Goal: Register for event/course

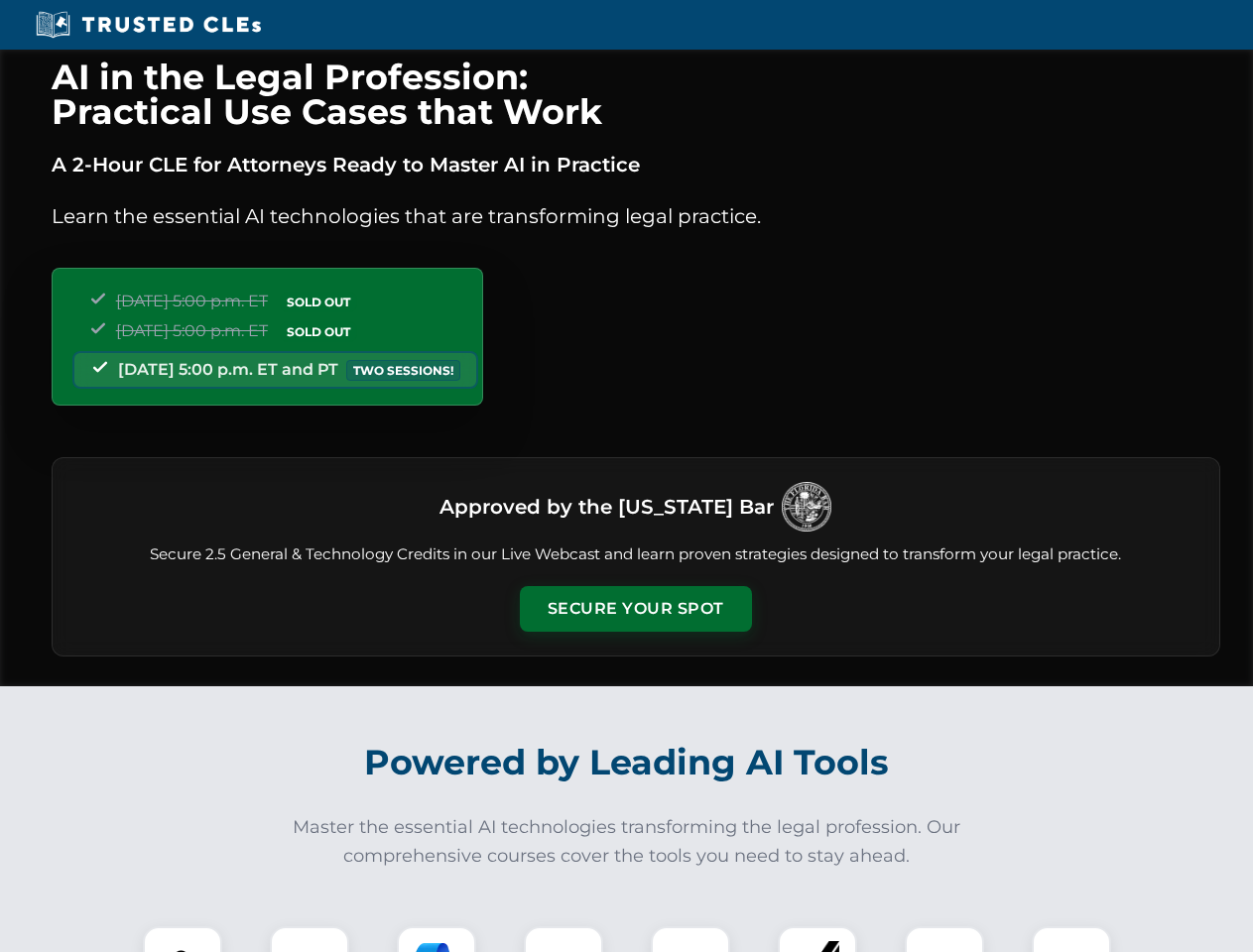
click at [635, 609] on button "Secure Your Spot" at bounding box center [636, 609] width 232 height 46
click at [183, 939] on img at bounding box center [183, 966] width 58 height 58
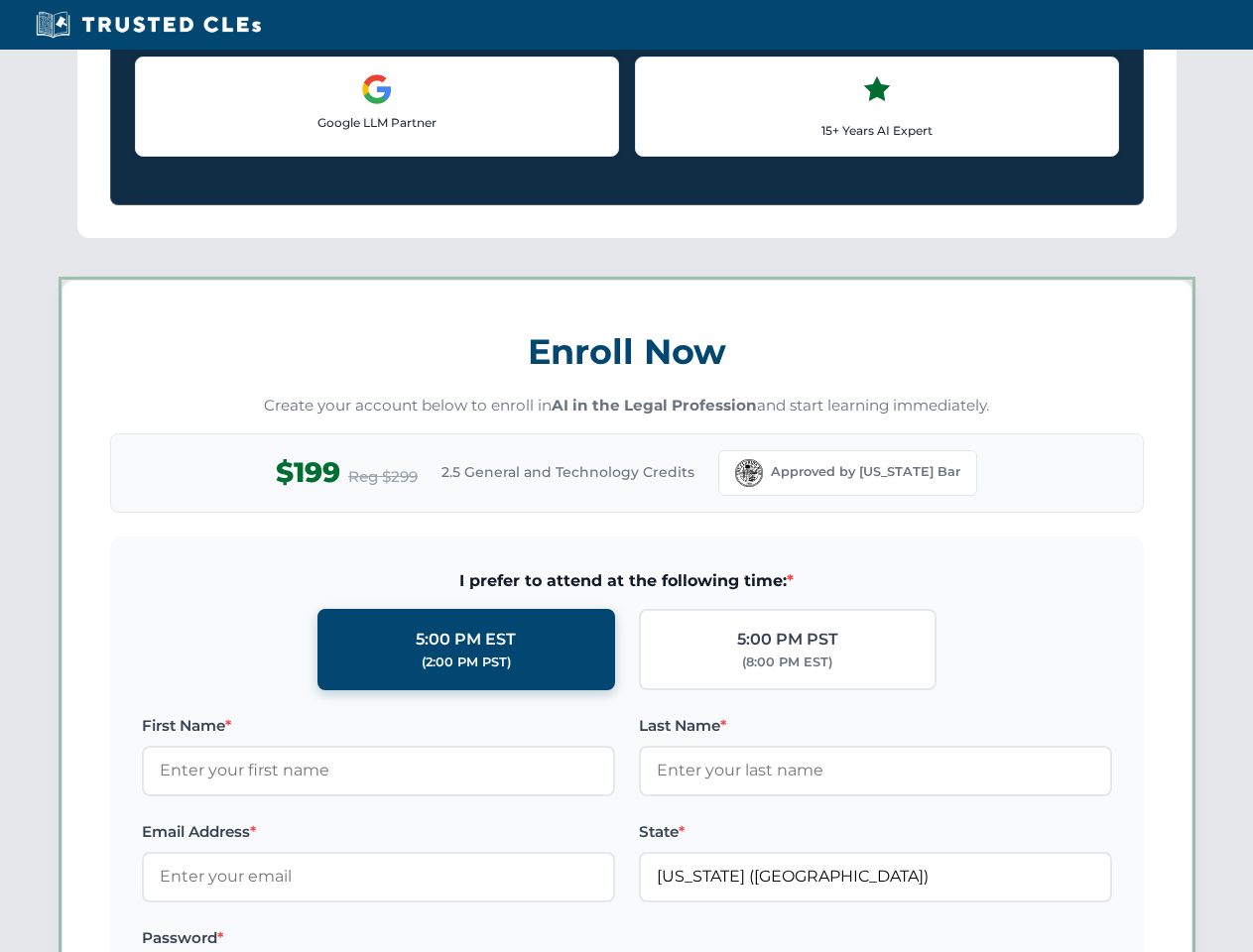
click at [436, 939] on label "Password *" at bounding box center [378, 939] width 473 height 24
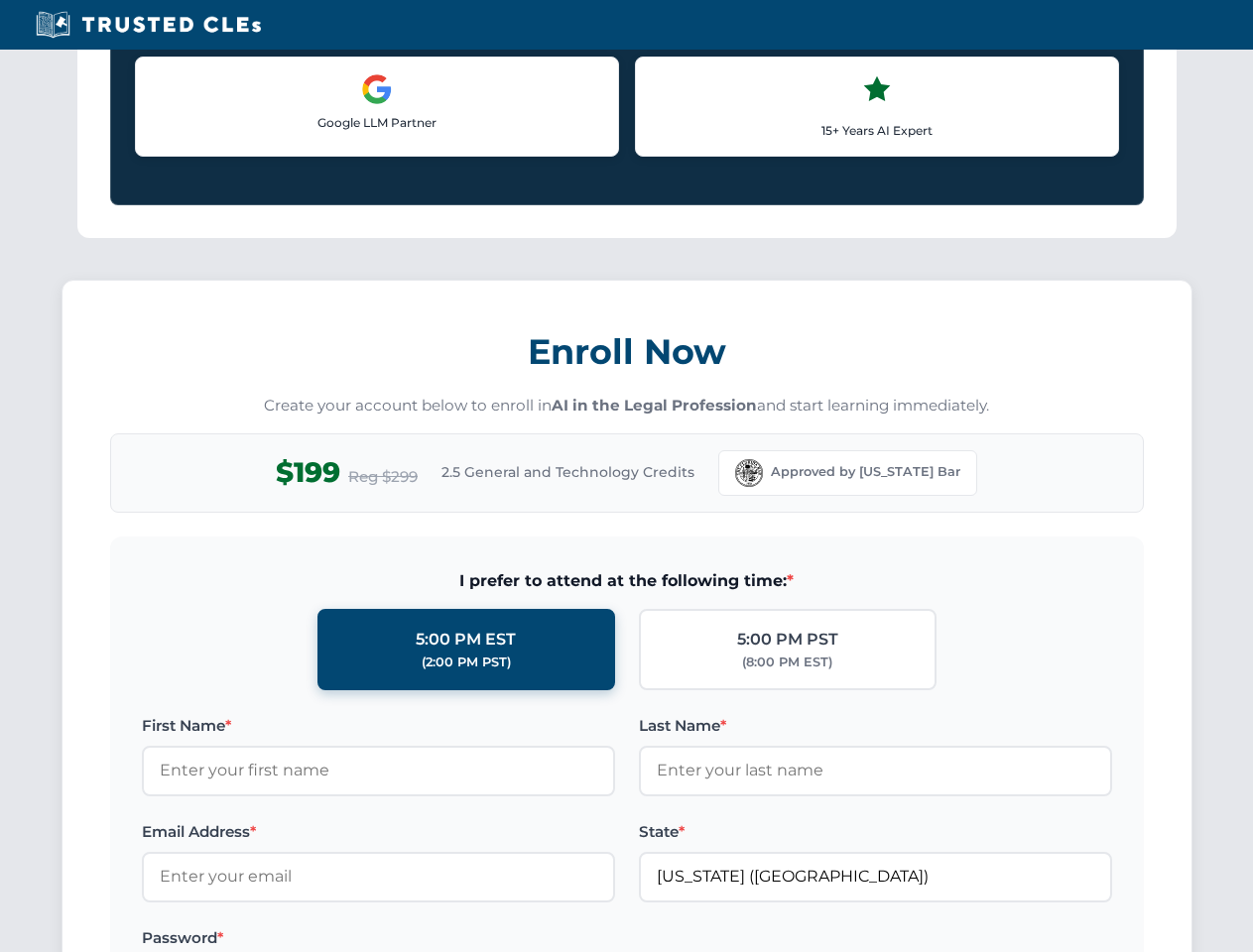
scroll to position [1947, 0]
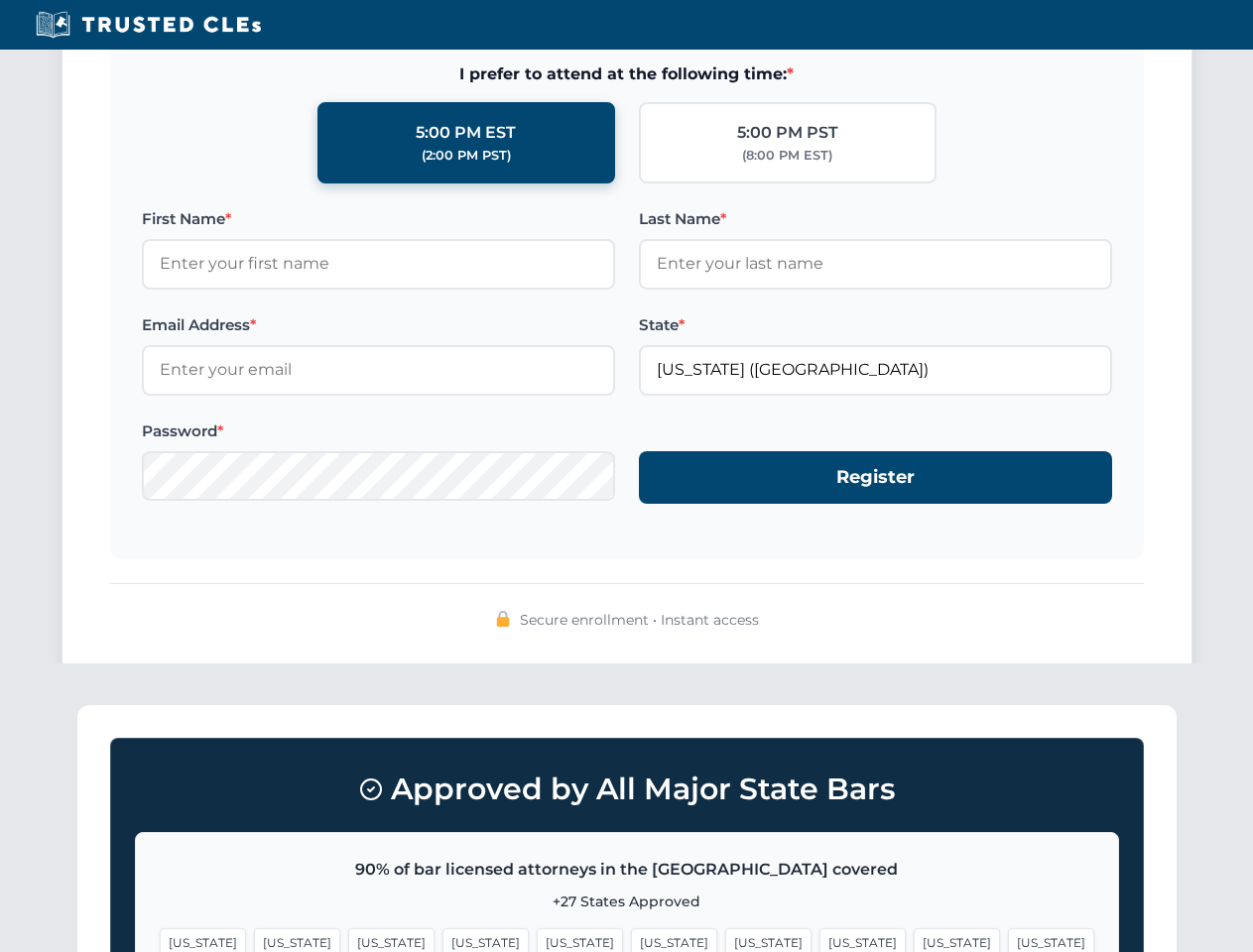
click at [914, 939] on span "[US_STATE]" at bounding box center [957, 943] width 86 height 29
